Goal: Task Accomplishment & Management: Use online tool/utility

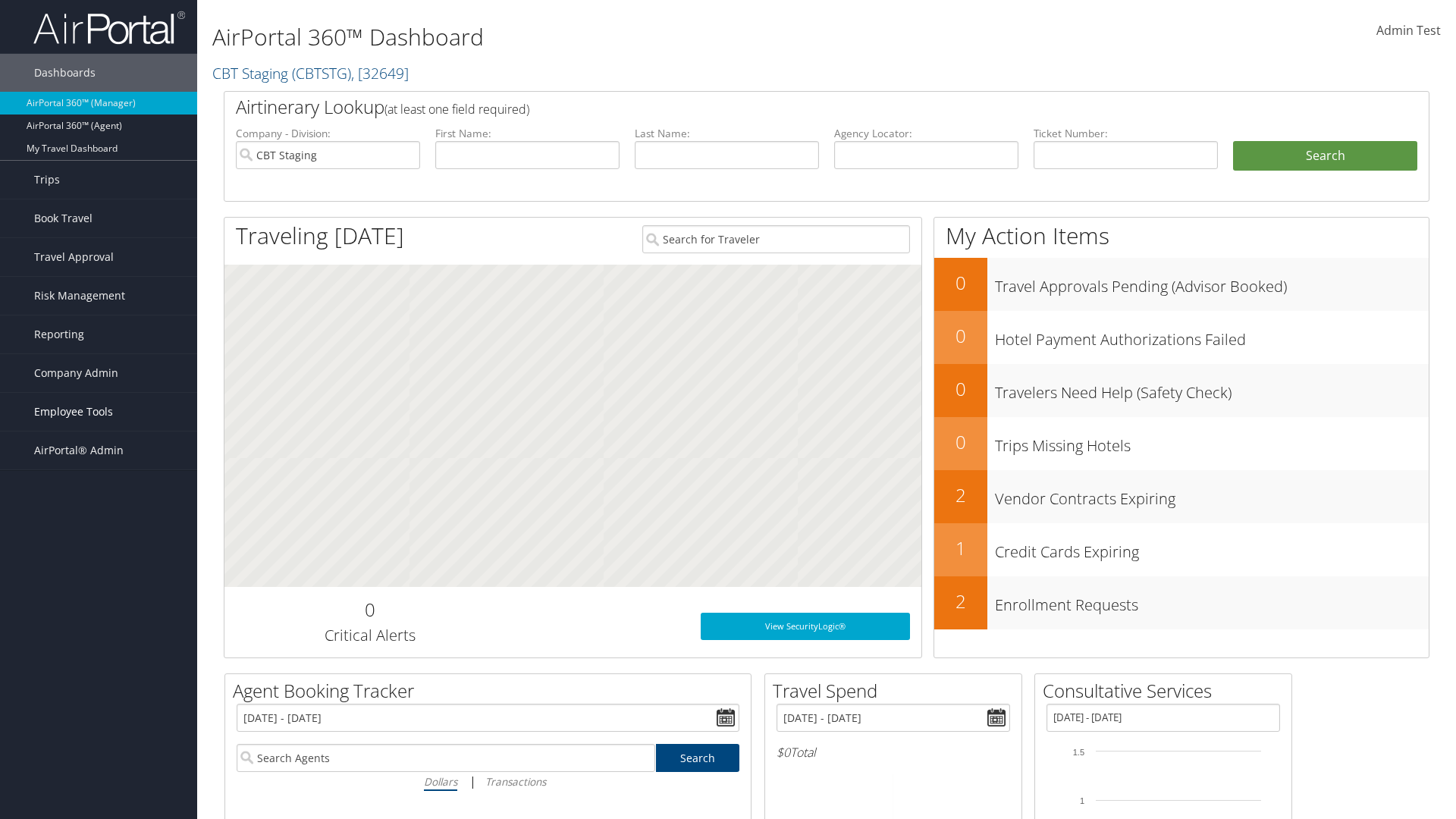
click at [99, 411] on span "Employee Tools" at bounding box center [73, 411] width 79 height 38
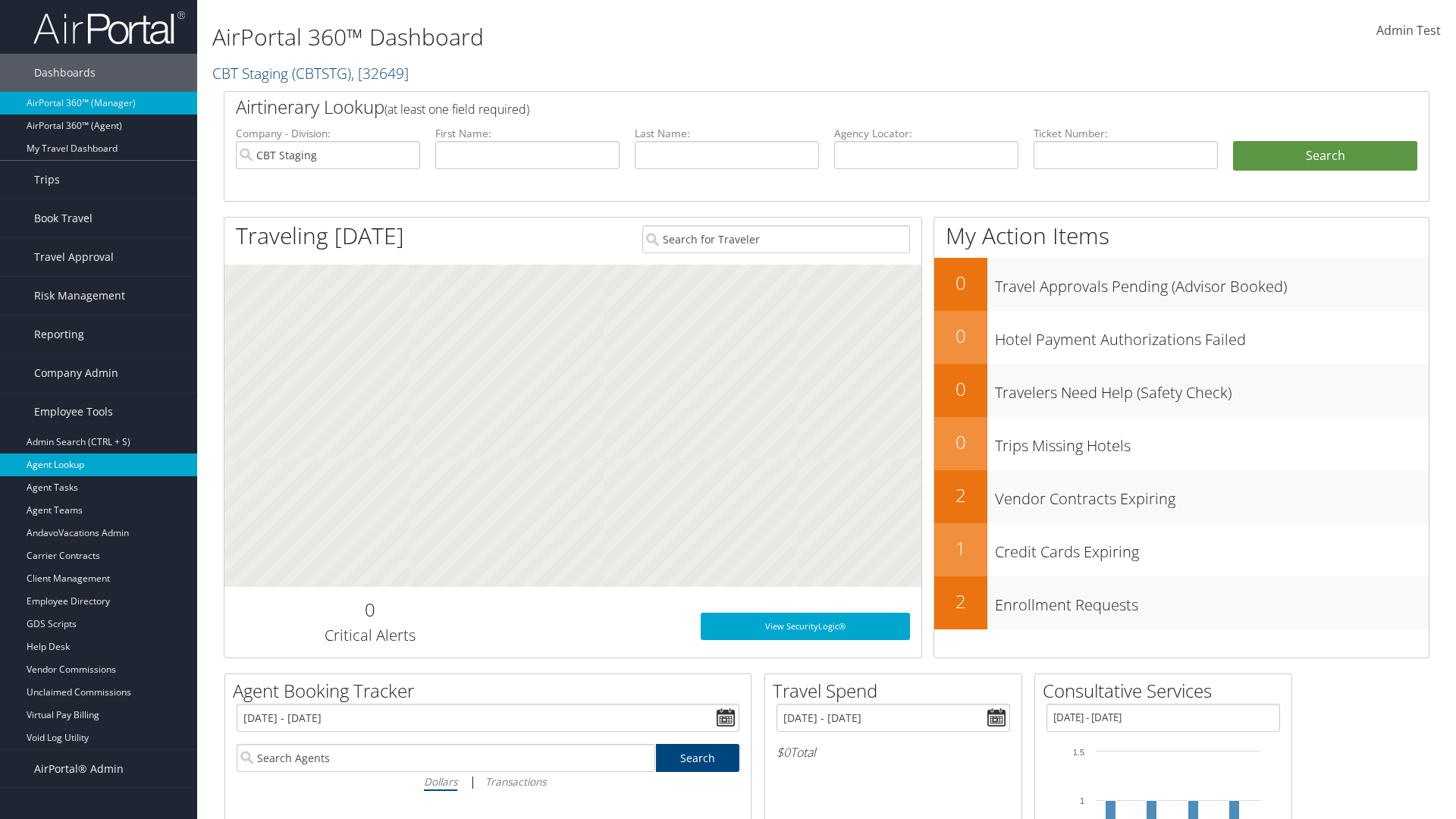
click at [99, 465] on link "Agent Lookup" at bounding box center [99, 465] width 197 height 23
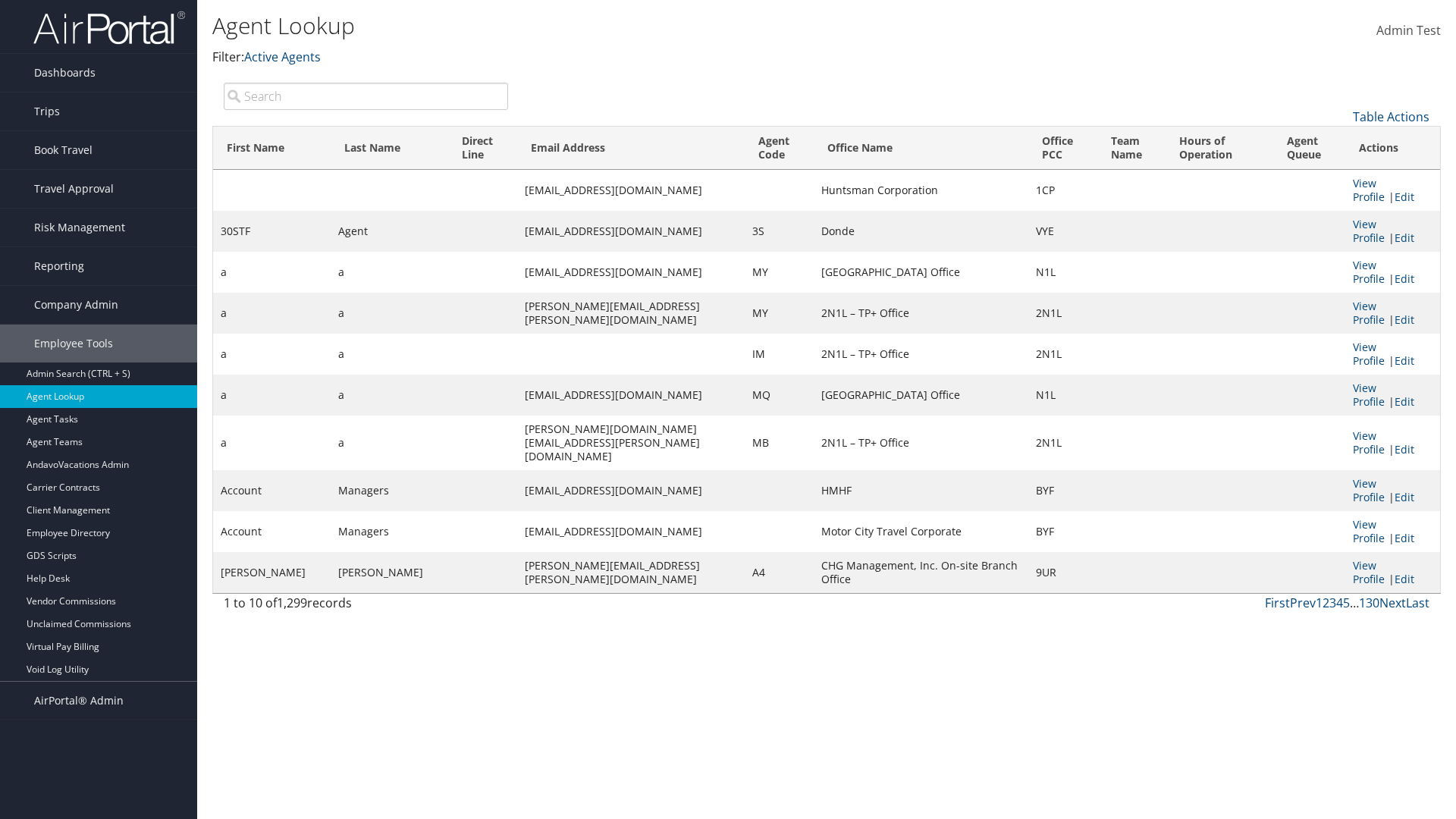
click at [366, 95] on input "search" at bounding box center [366, 96] width 285 height 27
type input "30STF"
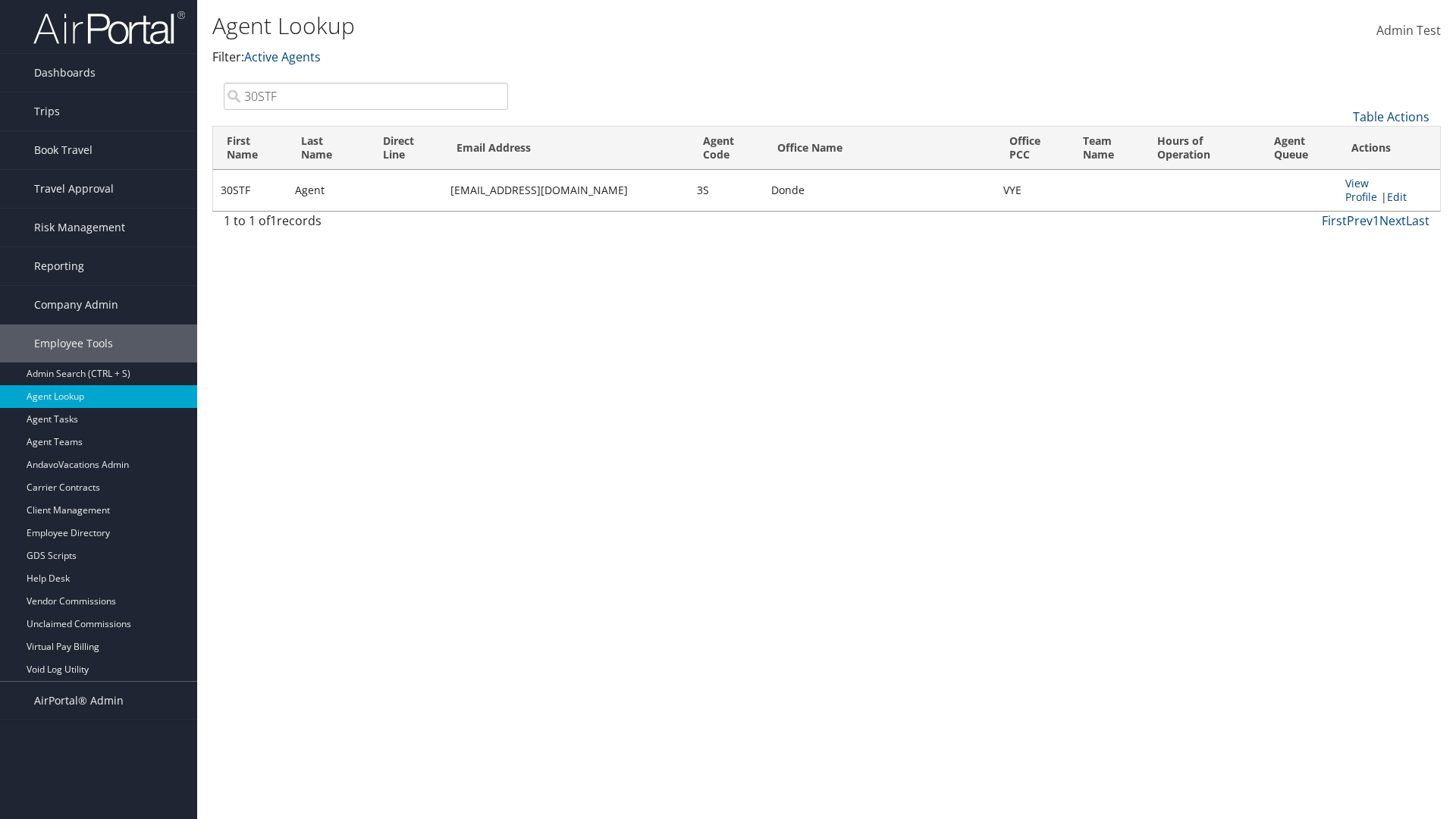
click at [366, 95] on input "30STF" at bounding box center [366, 96] width 285 height 27
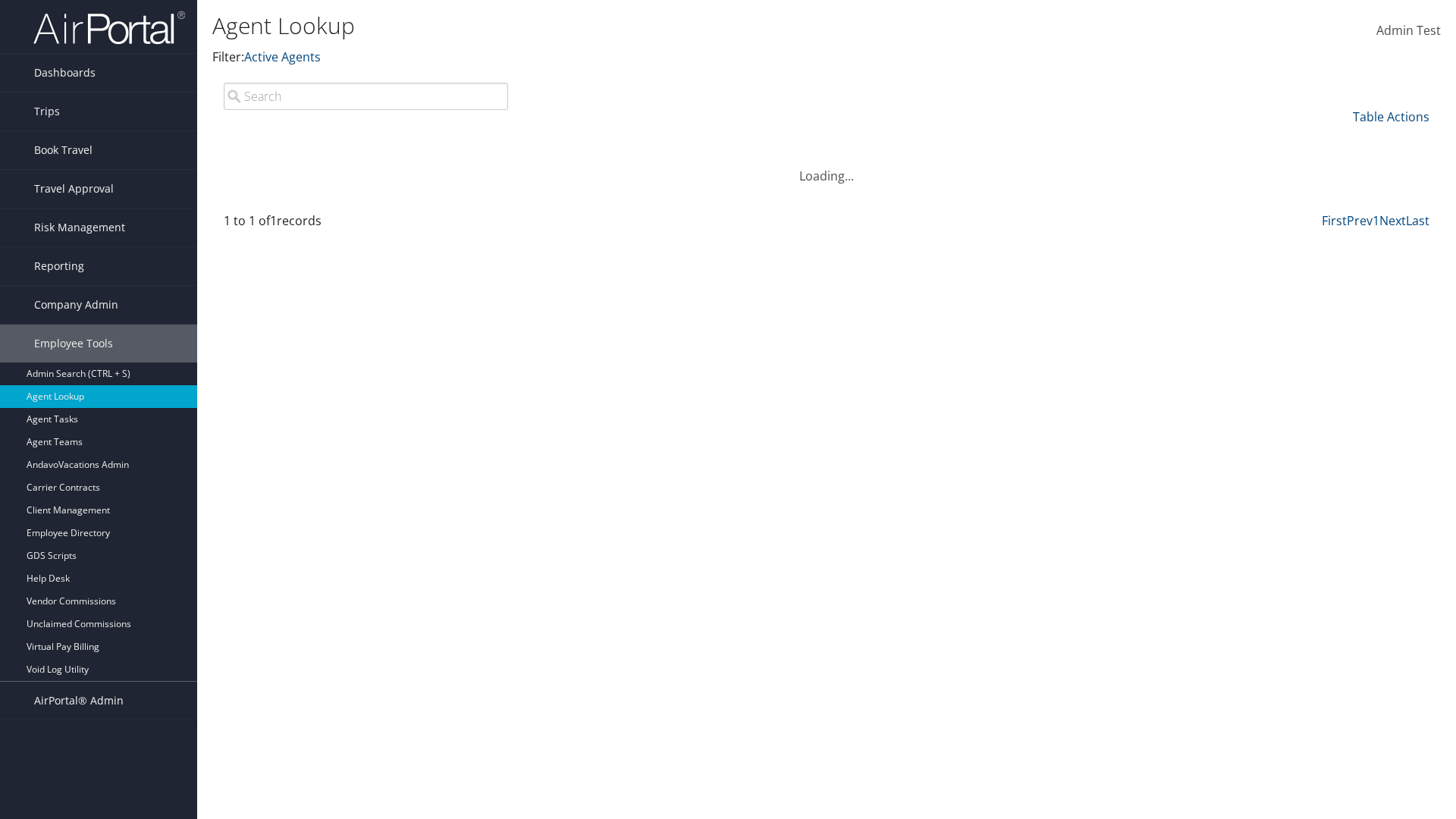
type input "Non-existing Name"
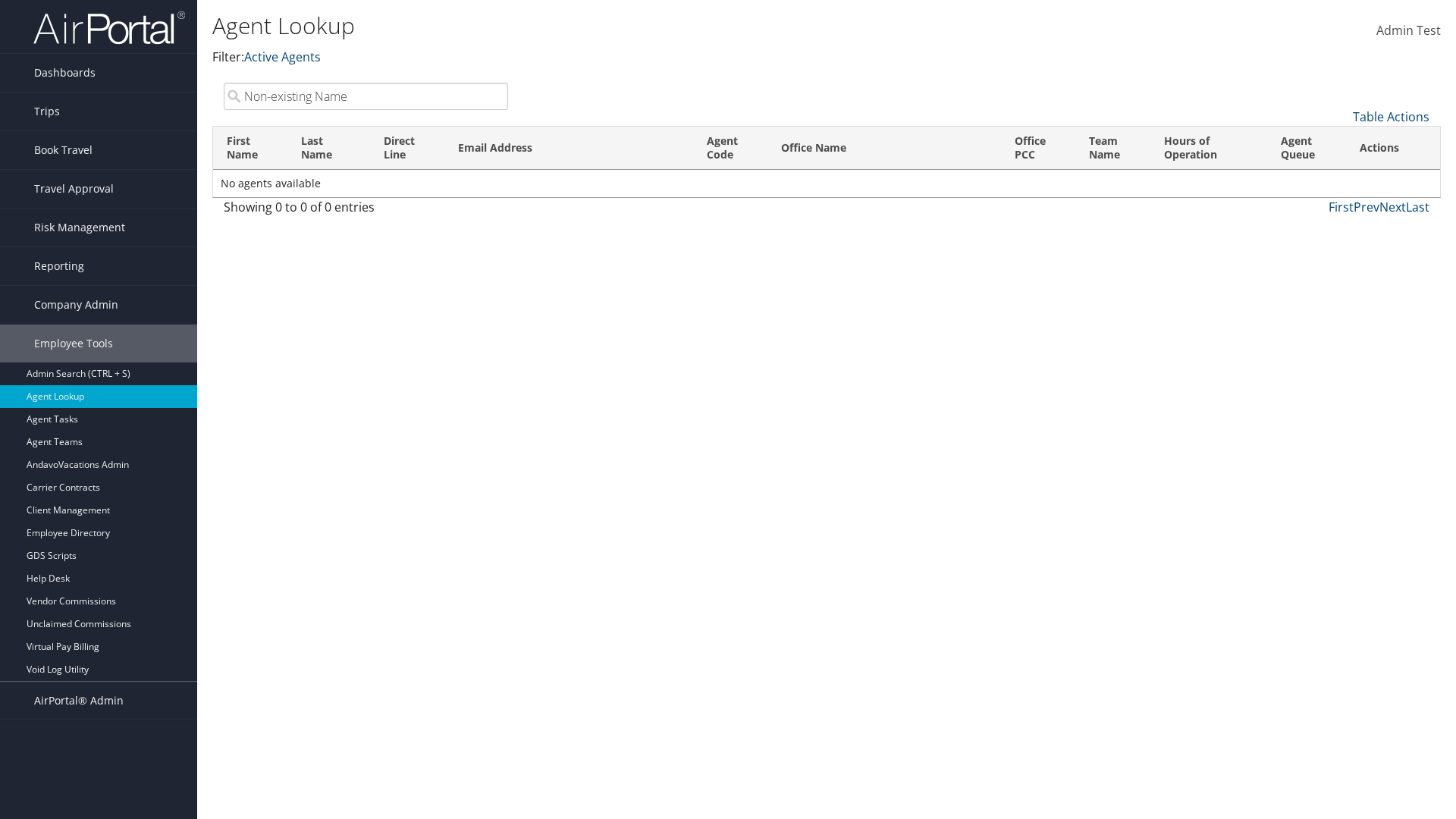
click at [366, 95] on input "Non-existing Name" at bounding box center [366, 96] width 285 height 27
type input "Agent"
